Goal: Transaction & Acquisition: Purchase product/service

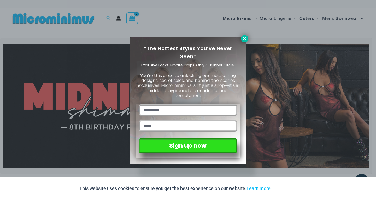
click at [244, 39] on icon at bounding box center [244, 38] width 3 height 3
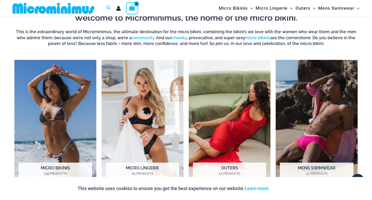
scroll to position [386, 0]
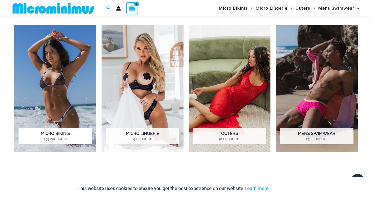
click at [59, 91] on img "Visit product category Micro Bikinis" at bounding box center [55, 88] width 82 height 127
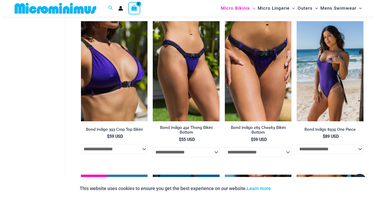
scroll to position [313, 0]
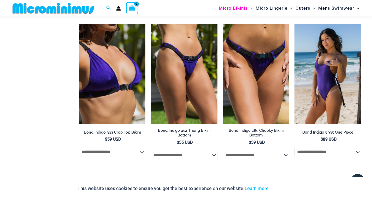
click at [118, 8] on circle "Account icon link" at bounding box center [119, 7] width 2 height 2
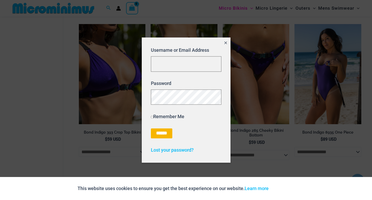
click at [225, 43] on icon "Close popup" at bounding box center [225, 43] width 3 height 3
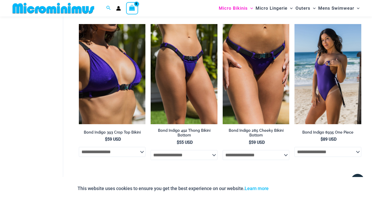
click at [130, 9] on icon "View Shopping Cart, empty" at bounding box center [132, 8] width 6 height 6
